Goal: Transaction & Acquisition: Subscribe to service/newsletter

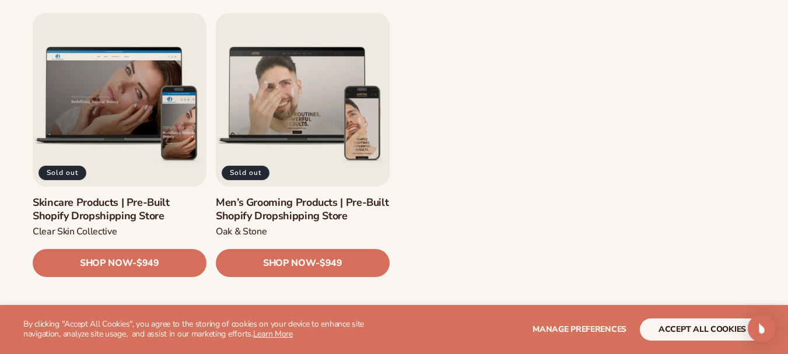
scroll to position [1543, 0]
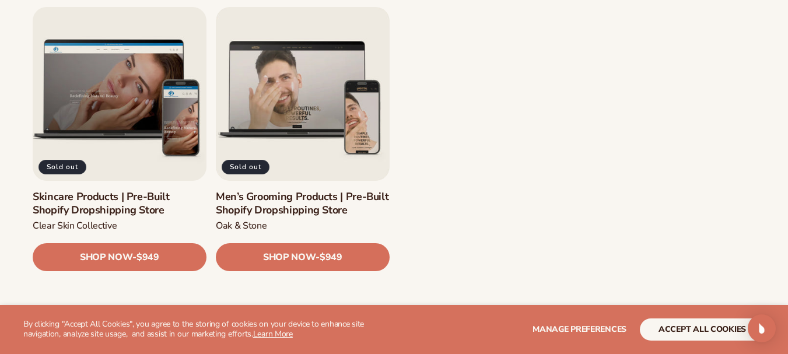
click at [107, 189] on link "Skincare Products | Pre-Built Shopify Dropshipping Store" at bounding box center [120, 202] width 174 height 27
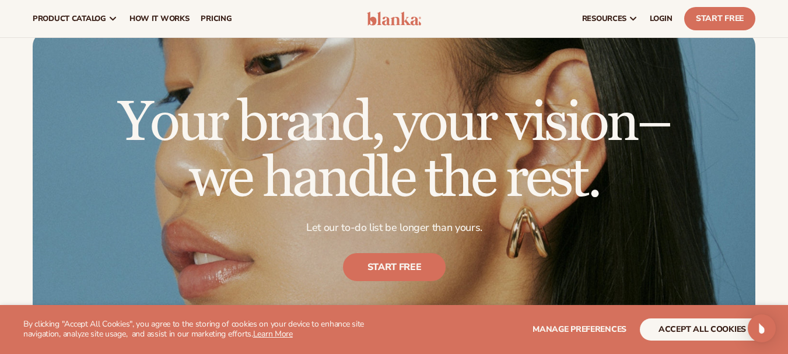
scroll to position [1667, 0]
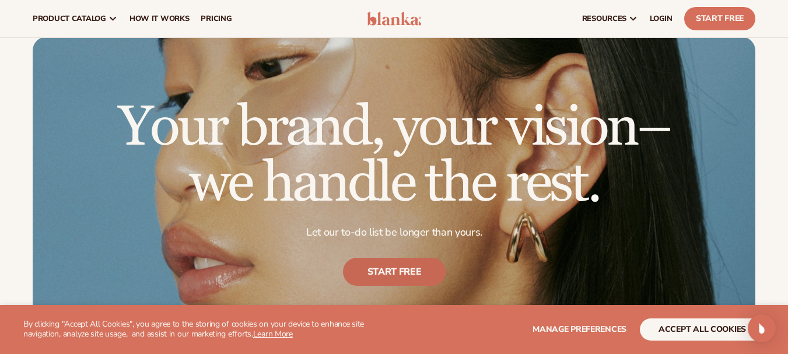
click at [391, 262] on link "Start free" at bounding box center [393, 272] width 103 height 28
